Goal: Information Seeking & Learning: Learn about a topic

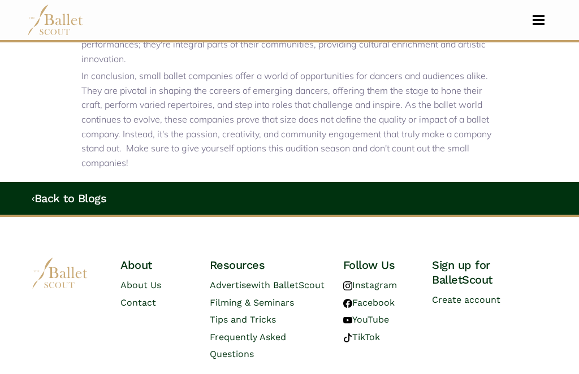
scroll to position [935, 0]
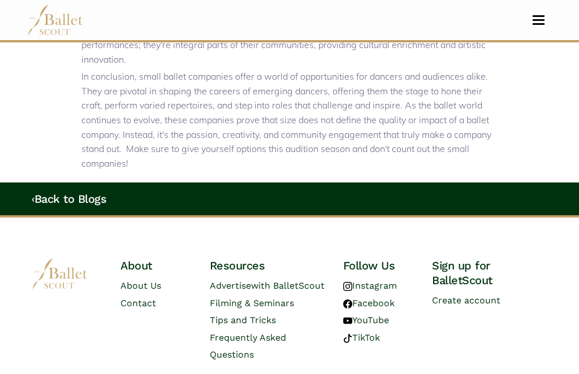
click at [251, 291] on span "with BalletScout" at bounding box center [287, 285] width 73 height 11
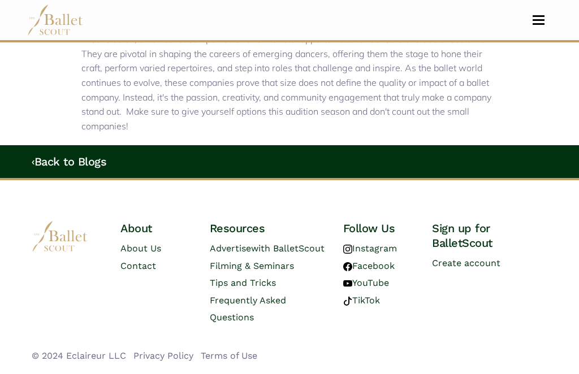
click at [244, 288] on link "Tips and Tricks" at bounding box center [243, 282] width 66 height 11
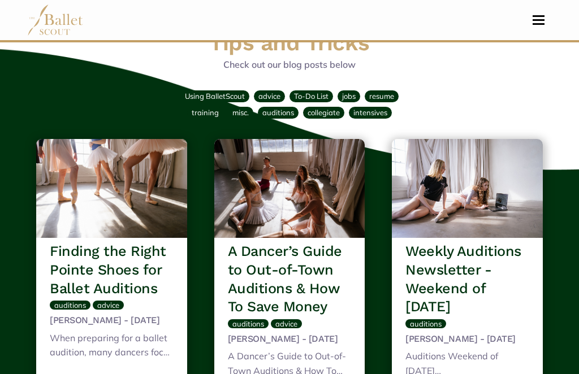
scroll to position [81, 0]
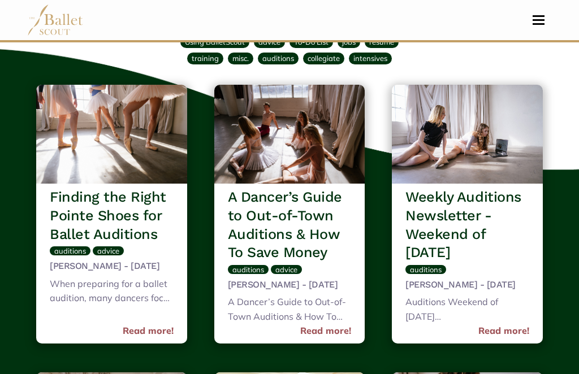
click at [463, 138] on img at bounding box center [467, 134] width 151 height 99
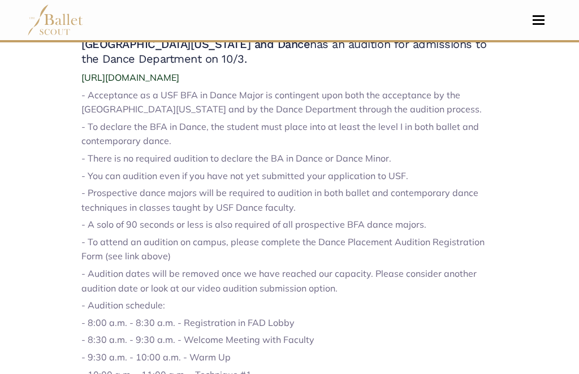
scroll to position [423, 0]
